Goal: Find specific page/section: Find specific page/section

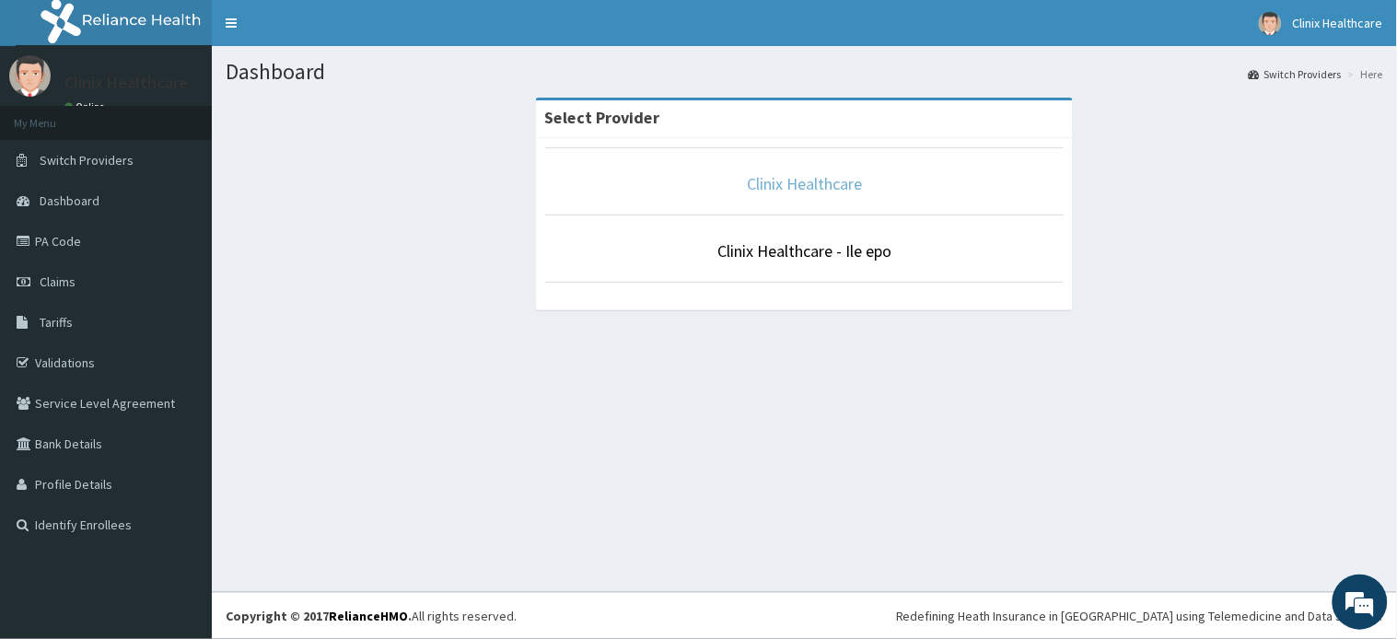
click at [788, 175] on link "Clinix Healthcare" at bounding box center [804, 183] width 115 height 21
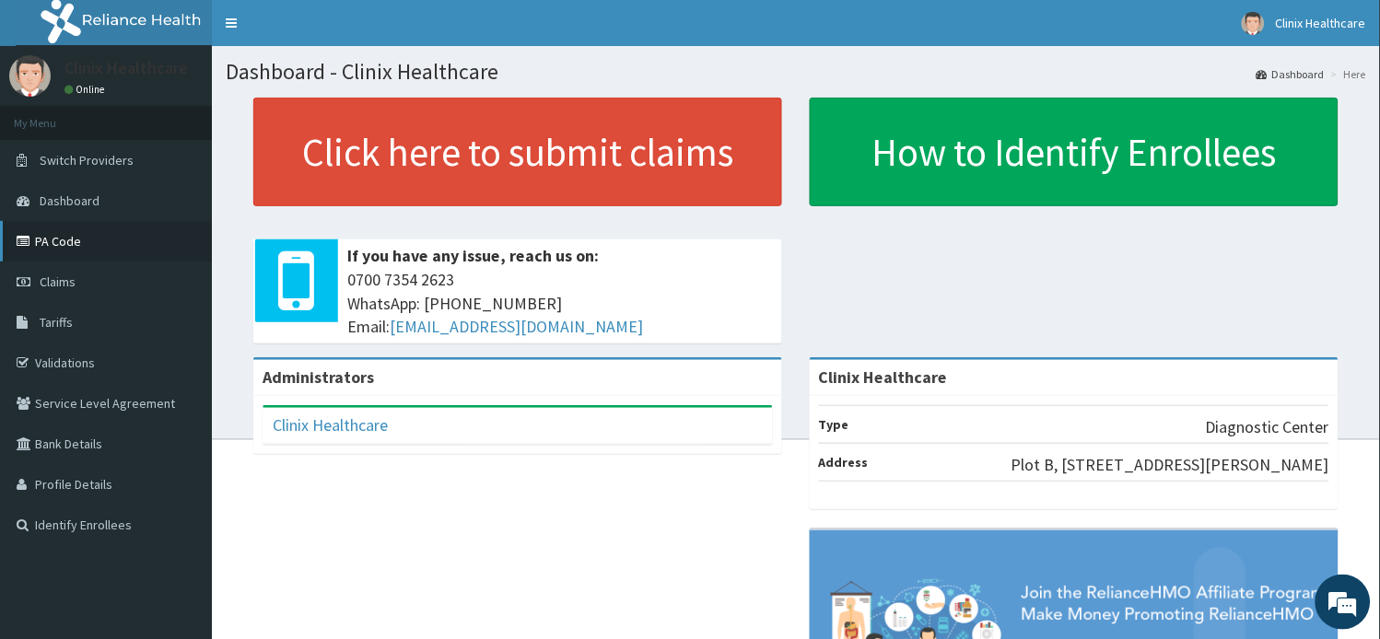
click at [70, 251] on link "PA Code" at bounding box center [106, 241] width 212 height 41
